Goal: Task Accomplishment & Management: Manage account settings

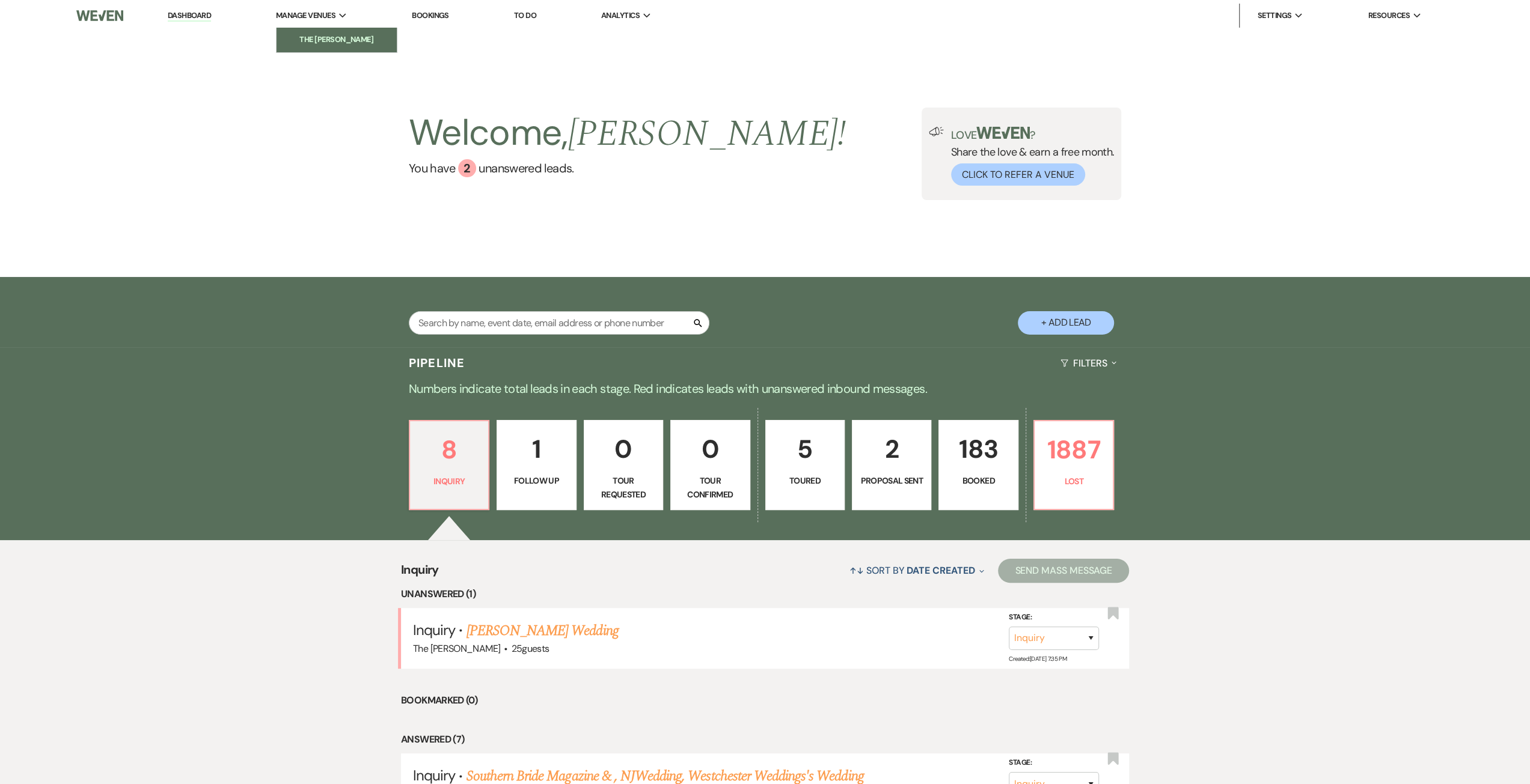
click at [332, 37] on li "The [PERSON_NAME]" at bounding box center [336, 39] width 108 height 12
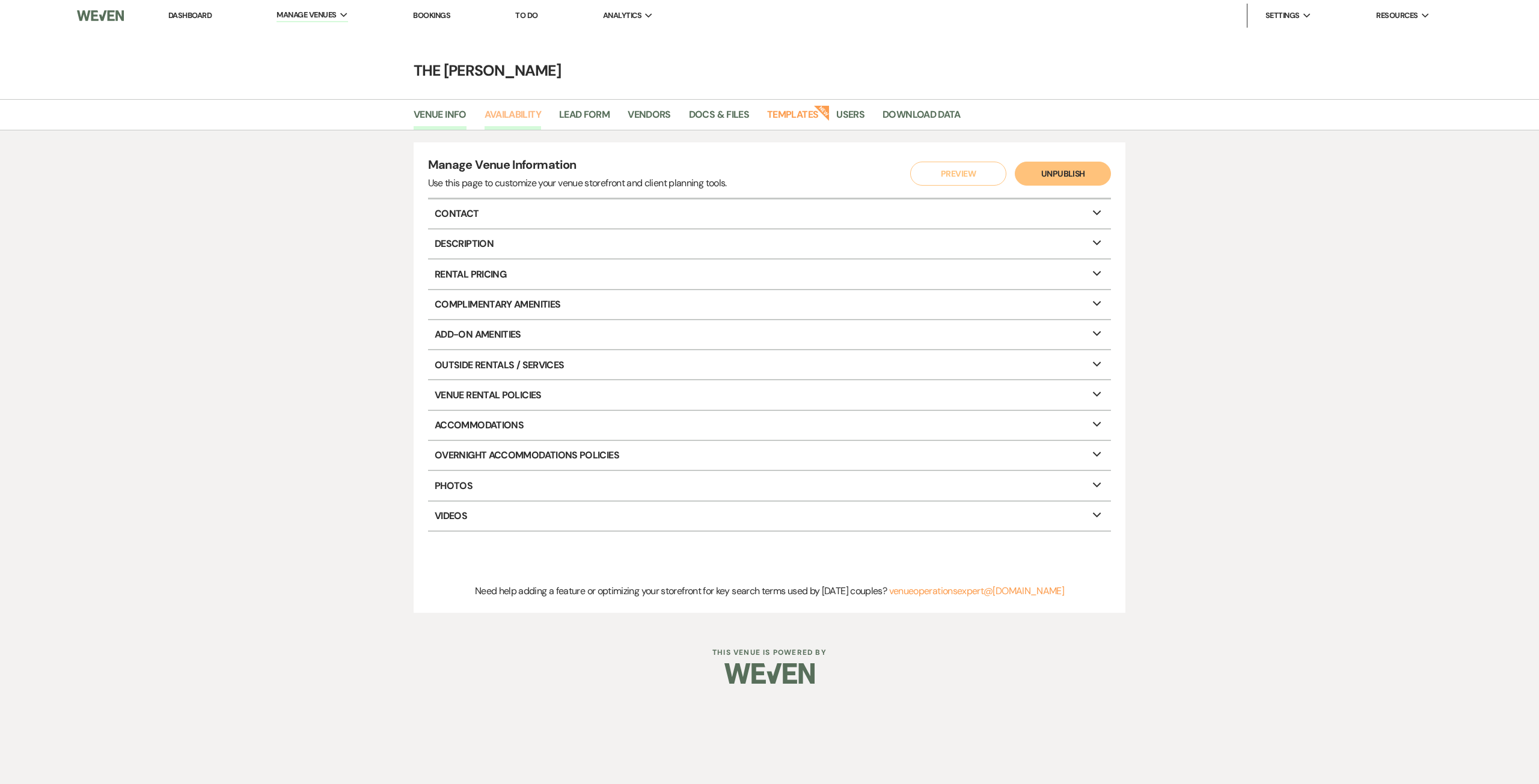
click at [494, 124] on link "Availability" at bounding box center [513, 118] width 57 height 23
select select "2"
select select "2026"
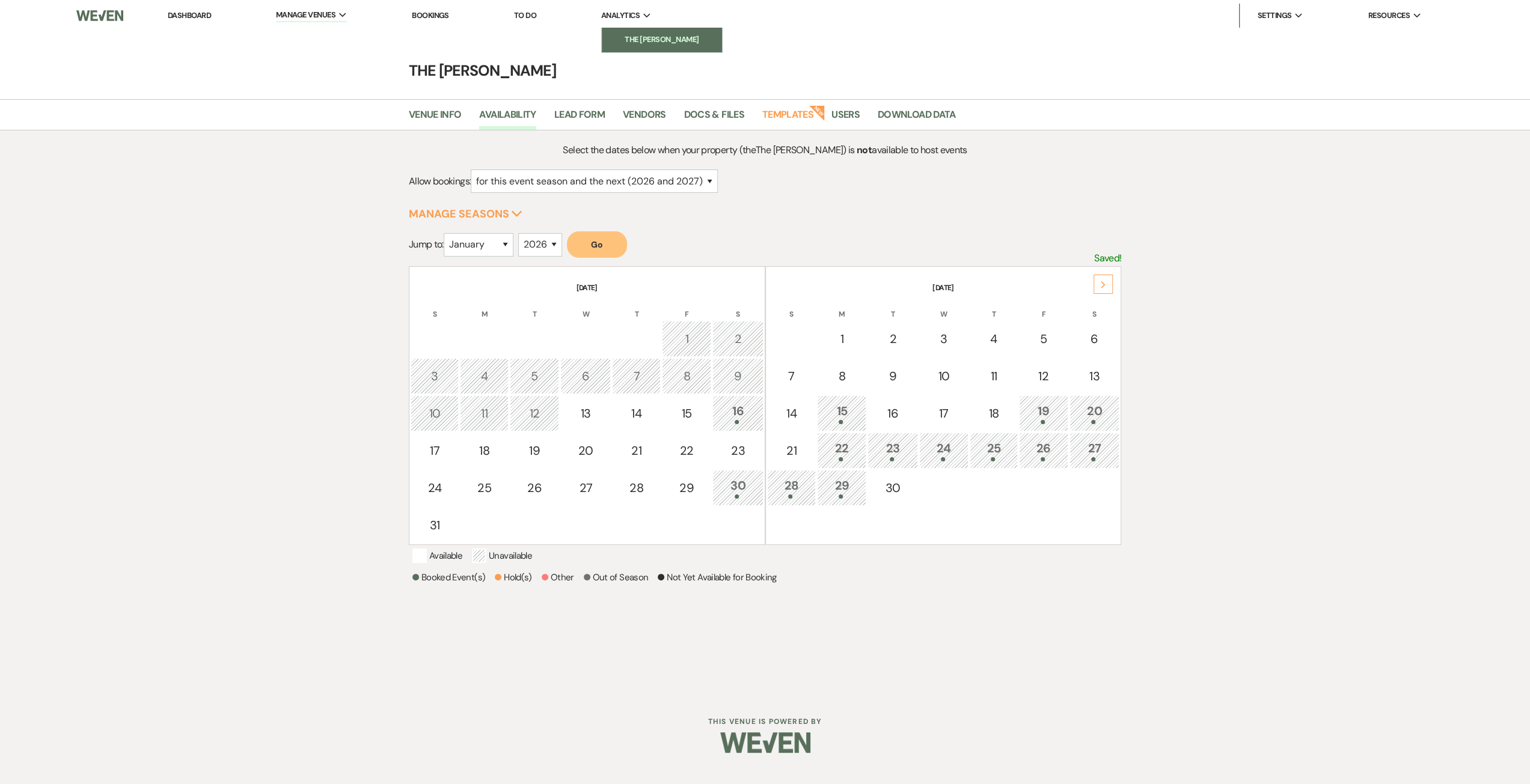
click at [624, 39] on li "The [PERSON_NAME]" at bounding box center [661, 39] width 108 height 12
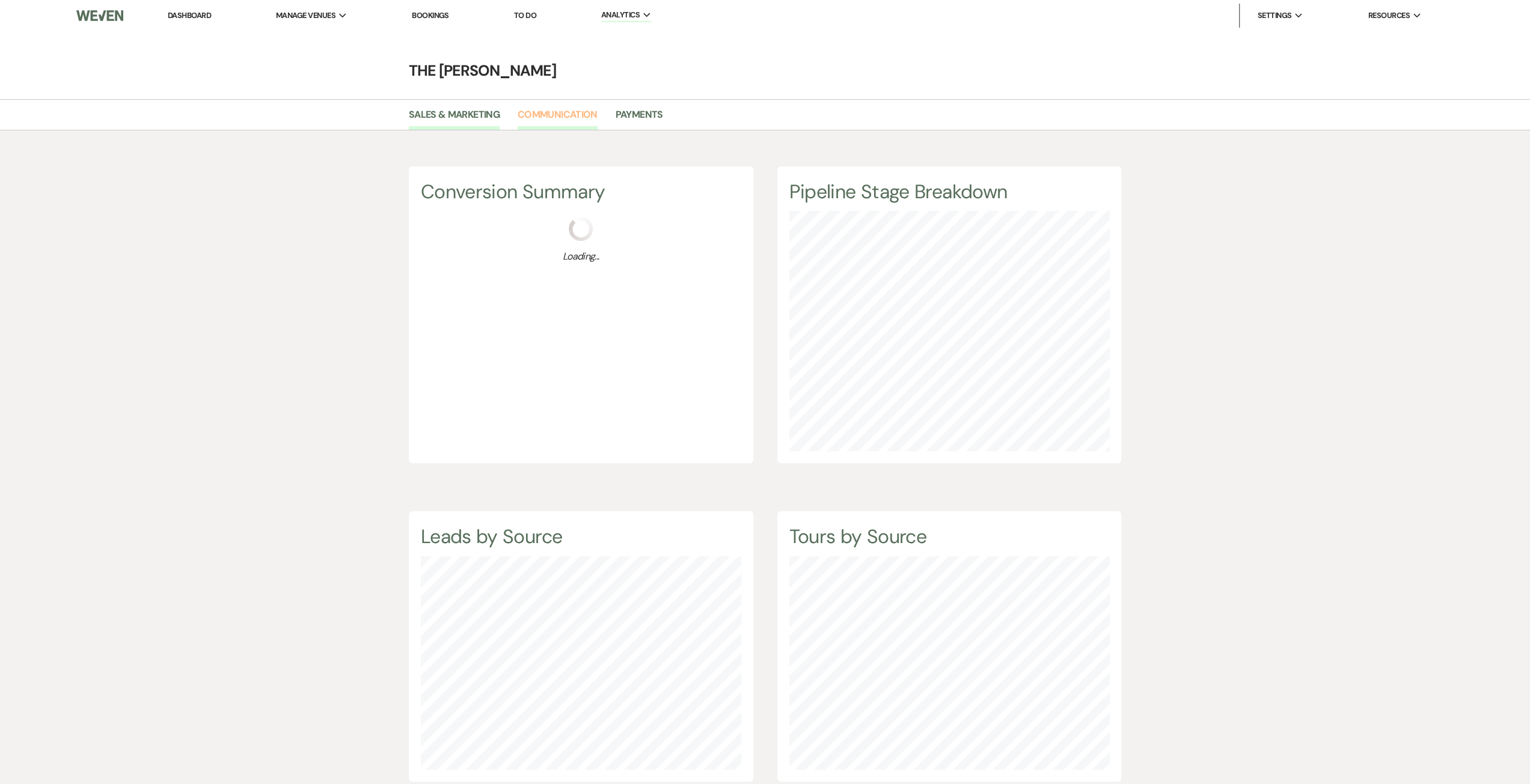
scroll to position [784, 1529]
click at [637, 120] on link "Payments" at bounding box center [639, 118] width 47 height 23
select select "2025"
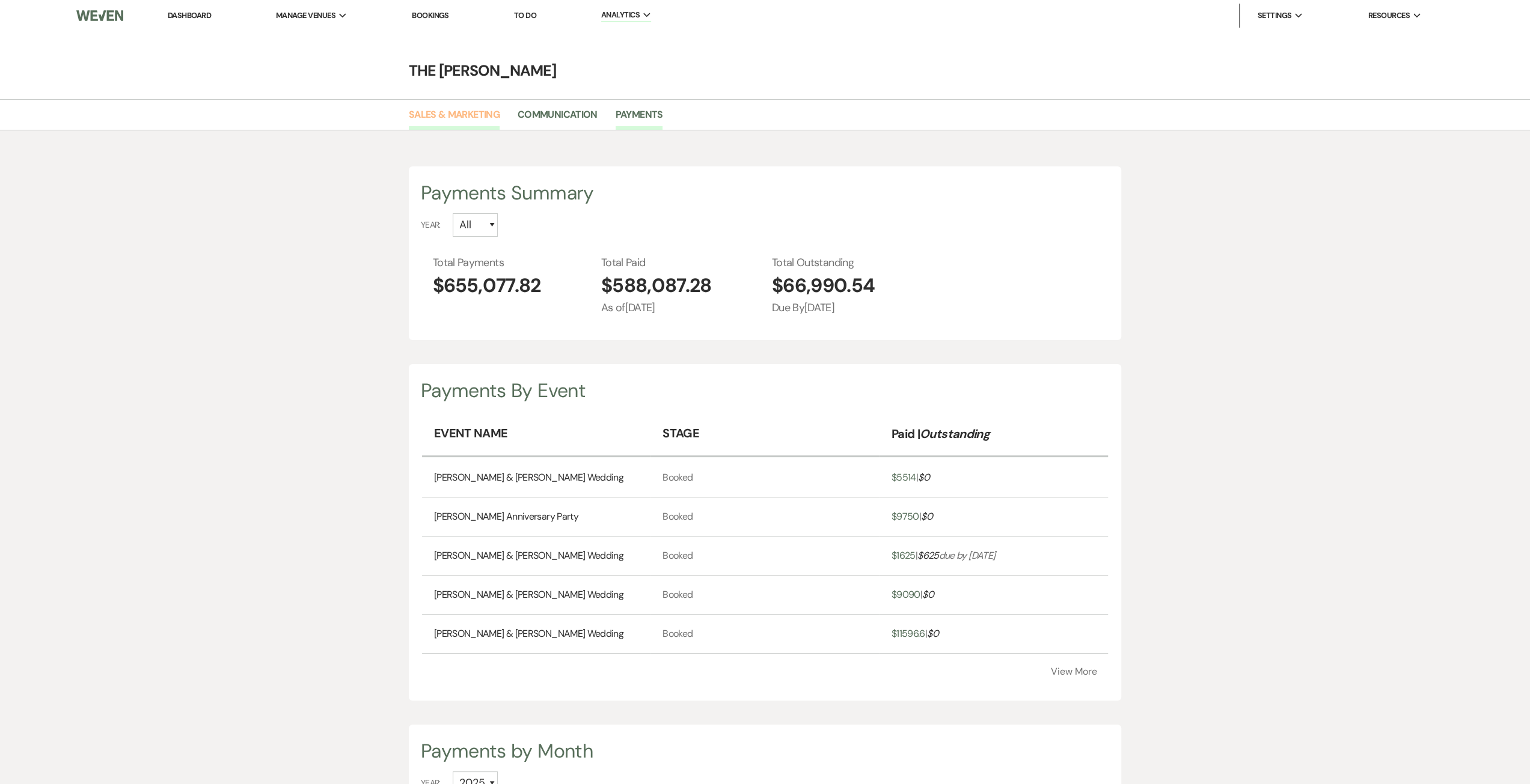
click at [453, 126] on link "Sales & Marketing" at bounding box center [454, 118] width 91 height 23
